Goal: Navigation & Orientation: Find specific page/section

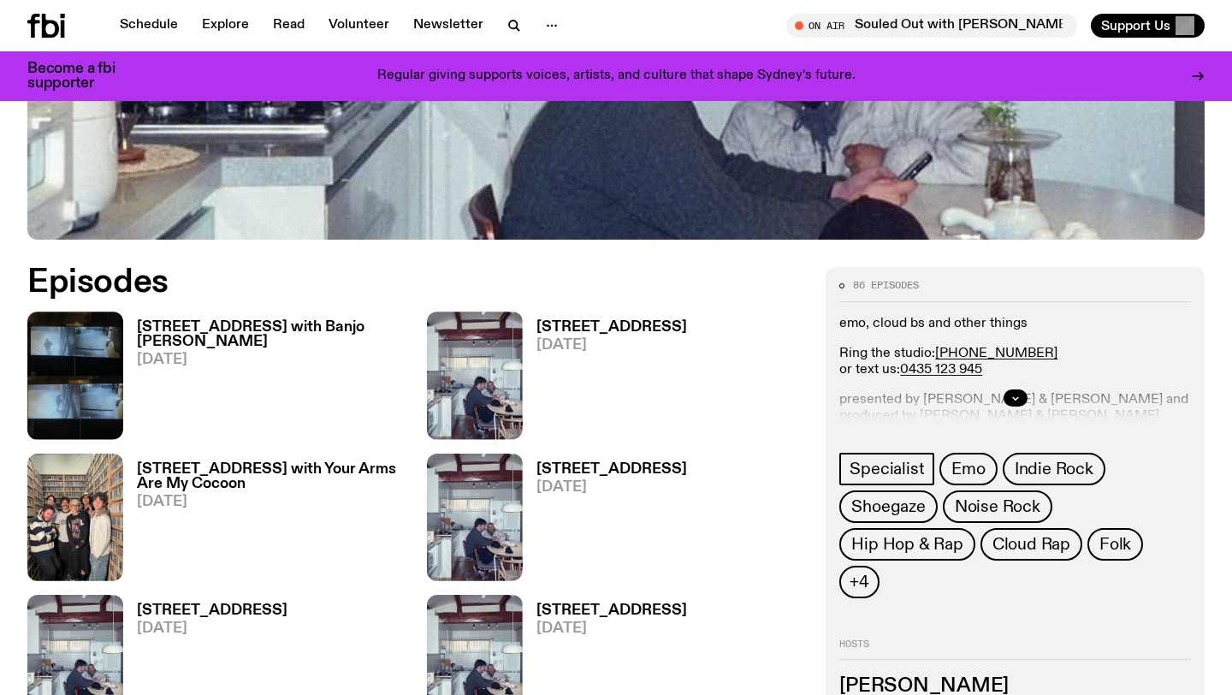
scroll to position [839, 0]
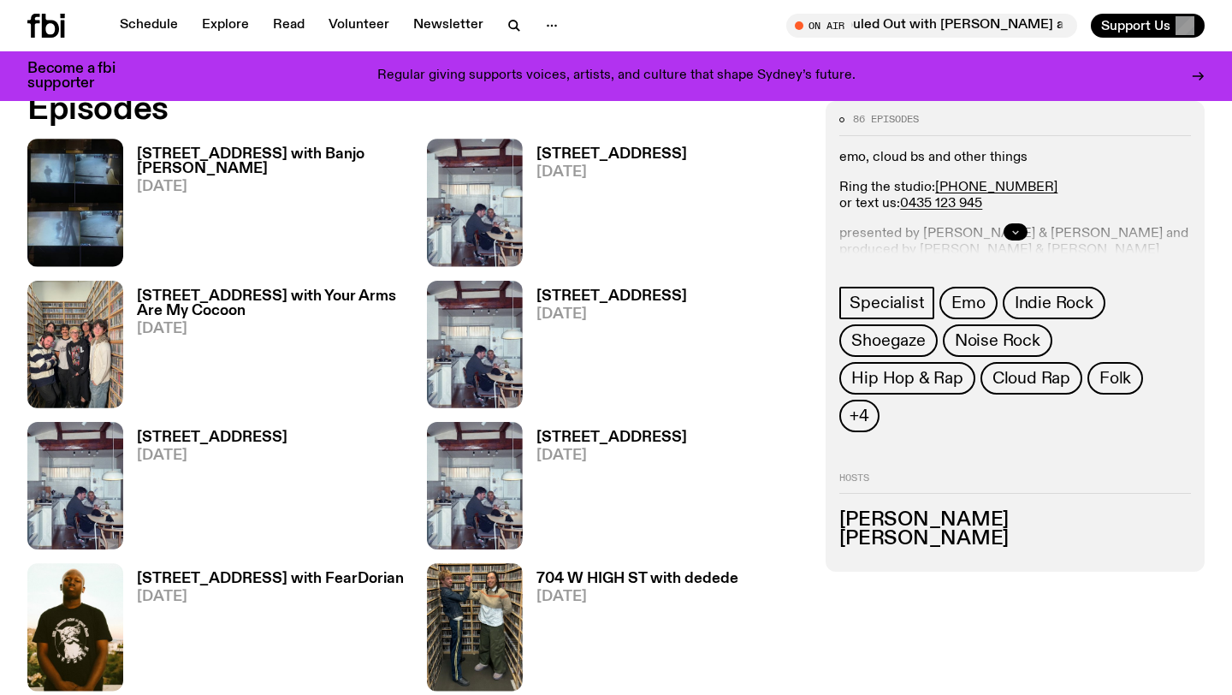
click at [1011, 230] on icon "button" at bounding box center [1016, 232] width 10 height 10
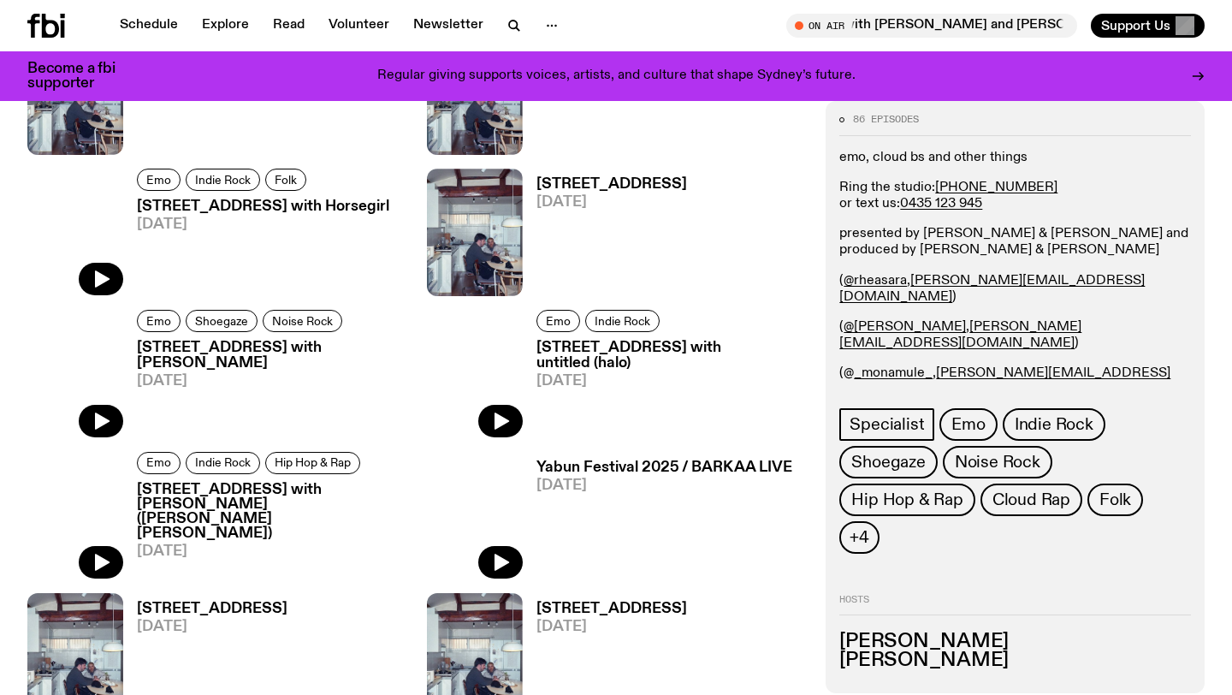
scroll to position [2602, 0]
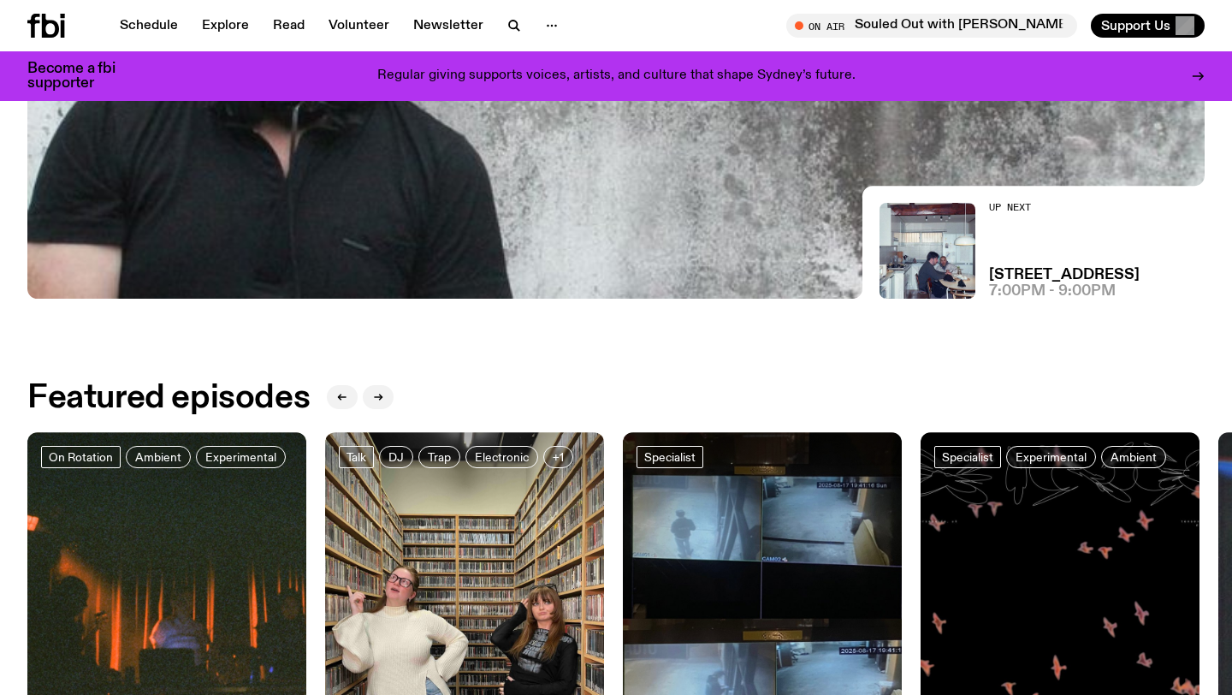
scroll to position [522, 0]
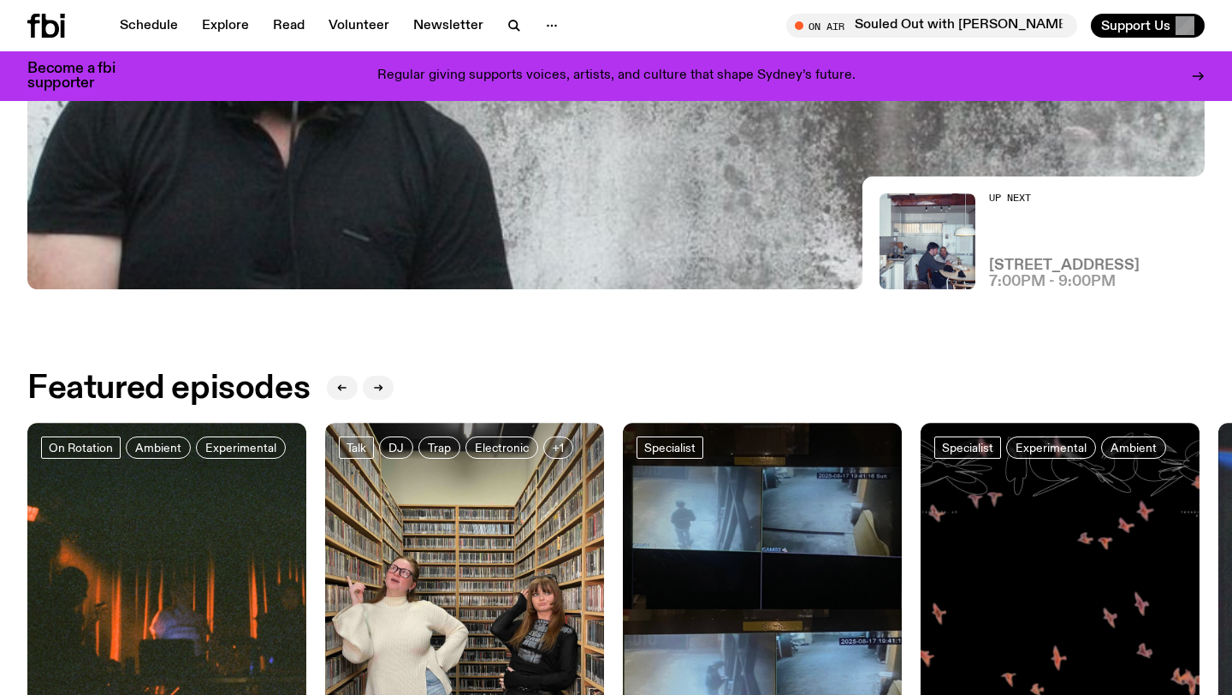
click at [1032, 261] on h3 "[STREET_ADDRESS]" at bounding box center [1064, 265] width 151 height 15
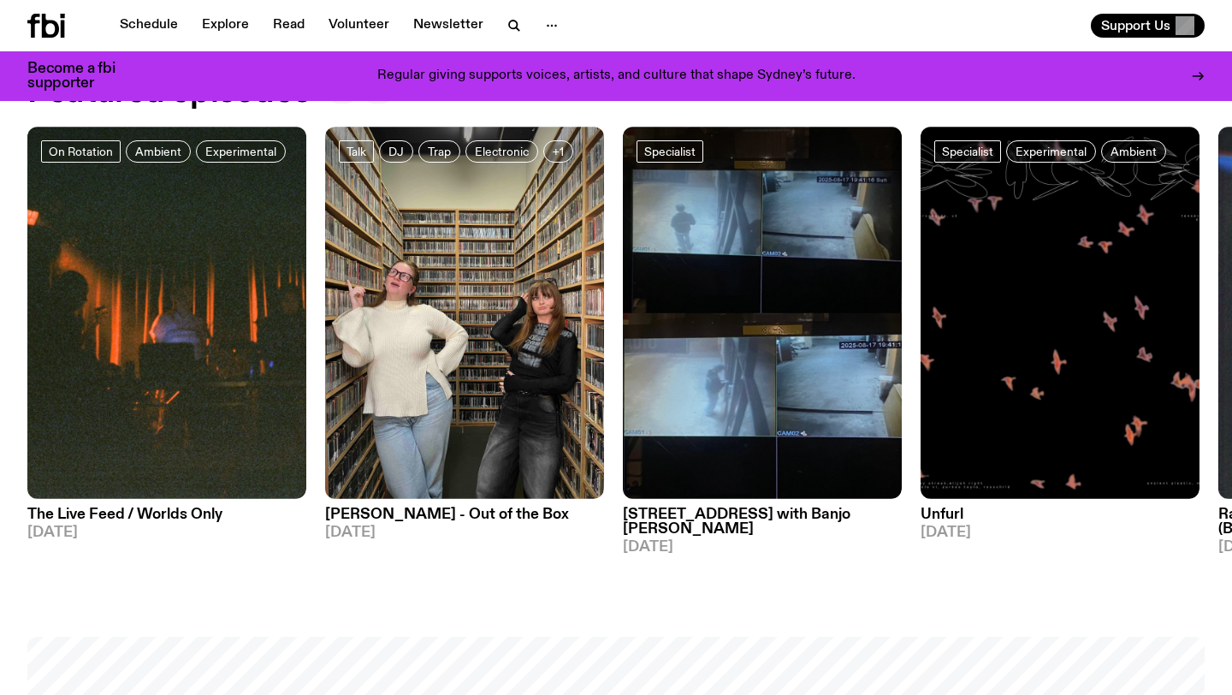
scroll to position [35, 0]
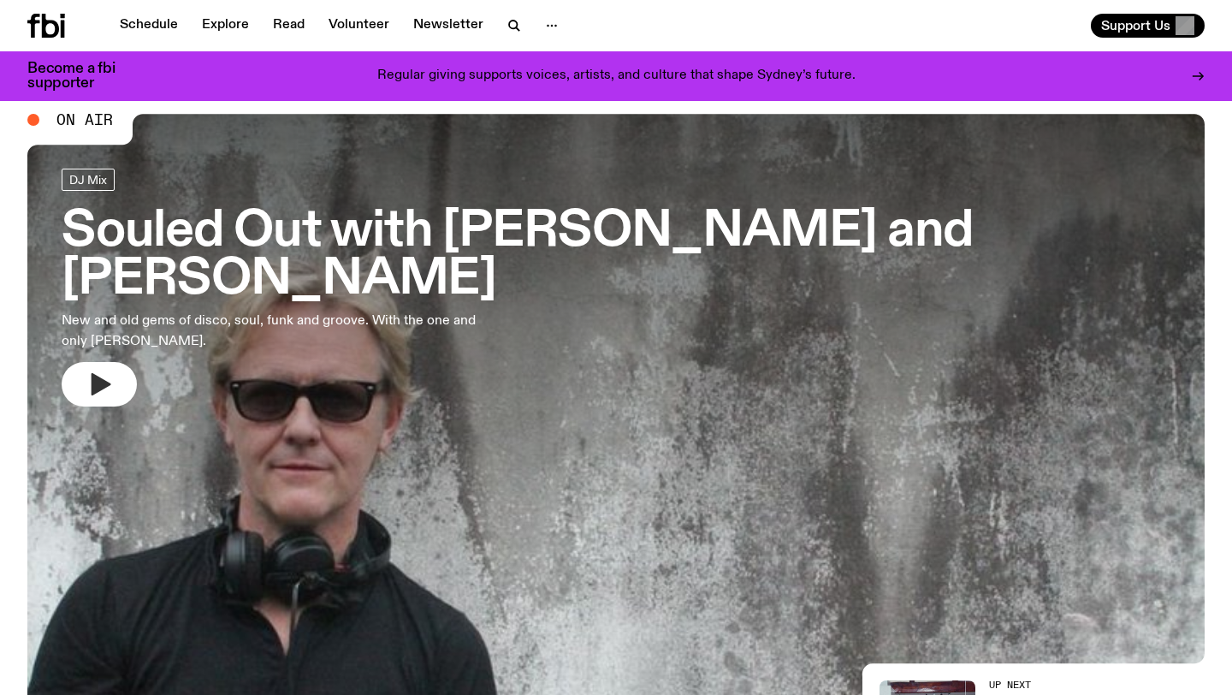
click at [98, 396] on icon "button" at bounding box center [99, 384] width 27 height 27
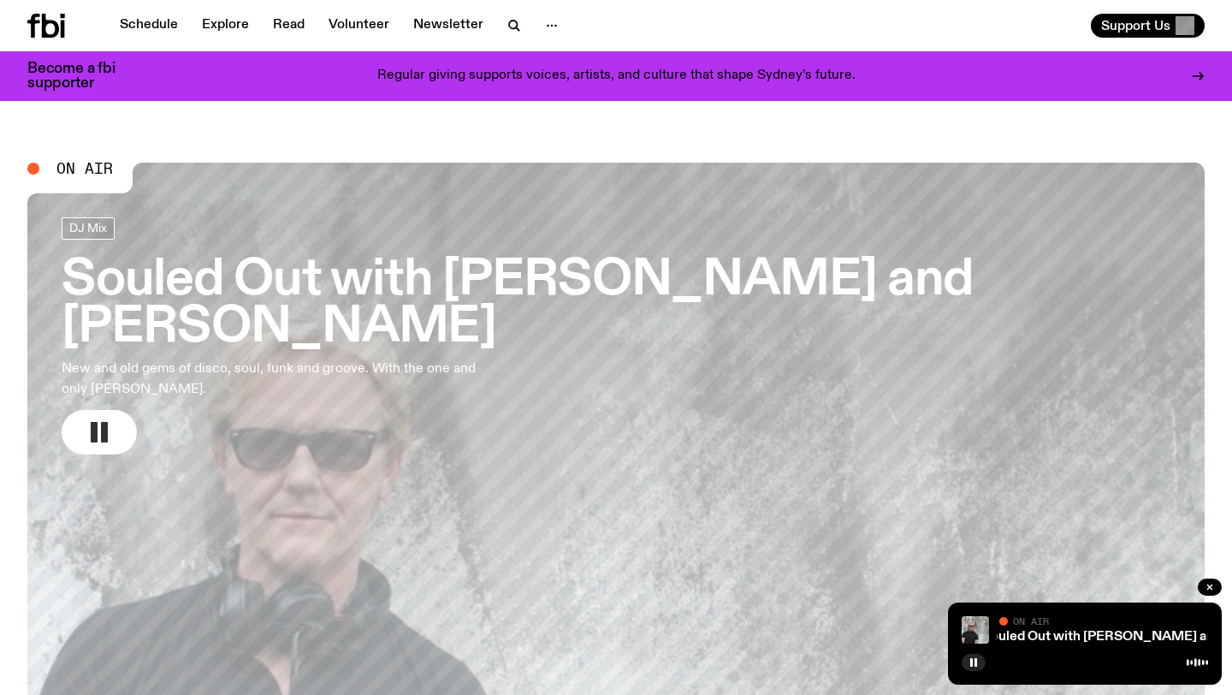
scroll to position [86, 0]
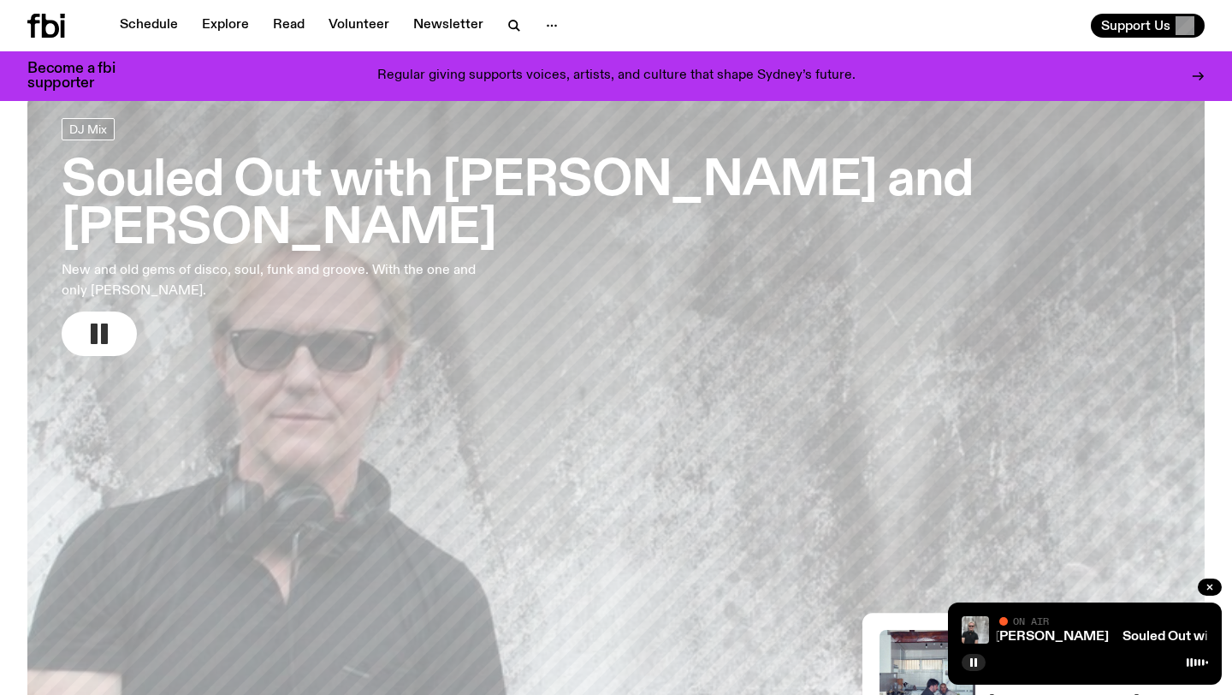
click at [1194, 665] on icon at bounding box center [1197, 662] width 21 height 14
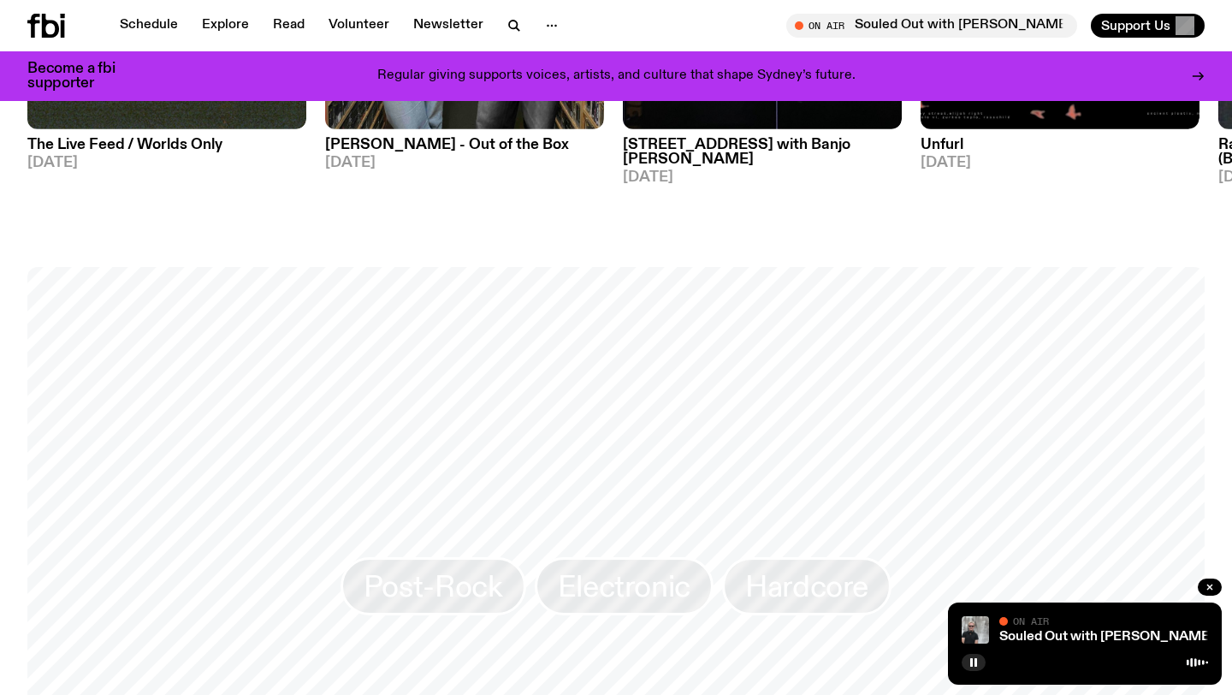
scroll to position [1462, 0]
